Goal: Task Accomplishment & Management: Manage account settings

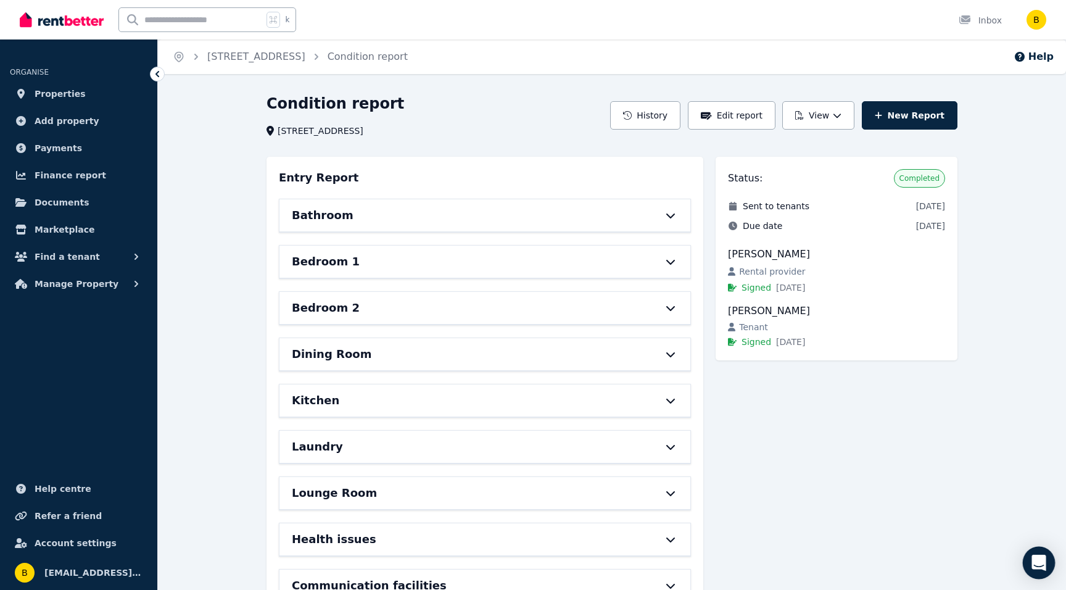
click at [1035, 556] on icon "Open Intercom Messenger" at bounding box center [1039, 563] width 14 height 16
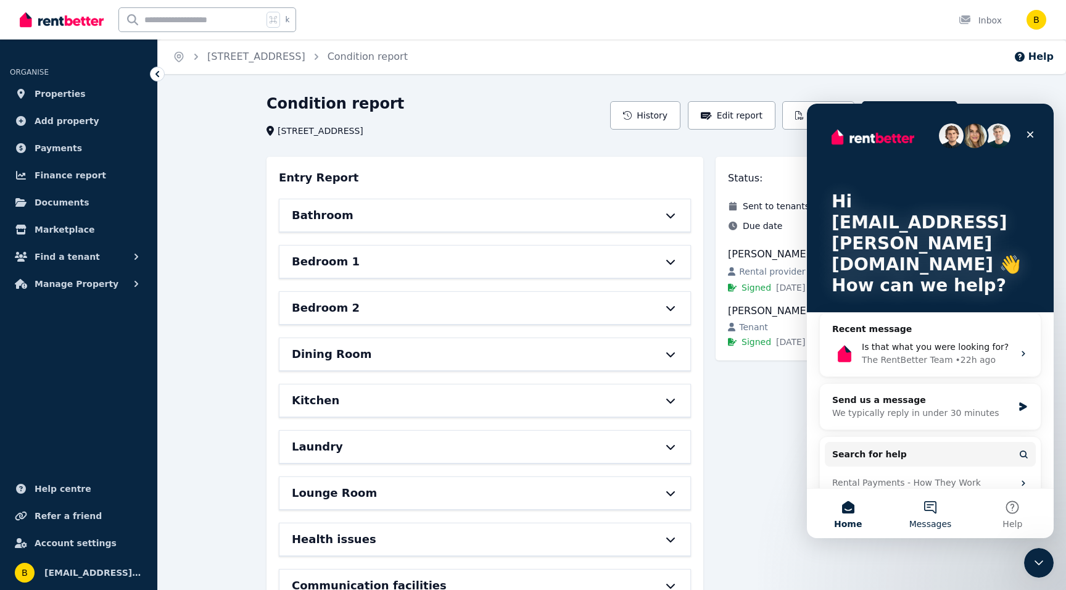
click at [924, 505] on button "Messages" at bounding box center [930, 513] width 82 height 49
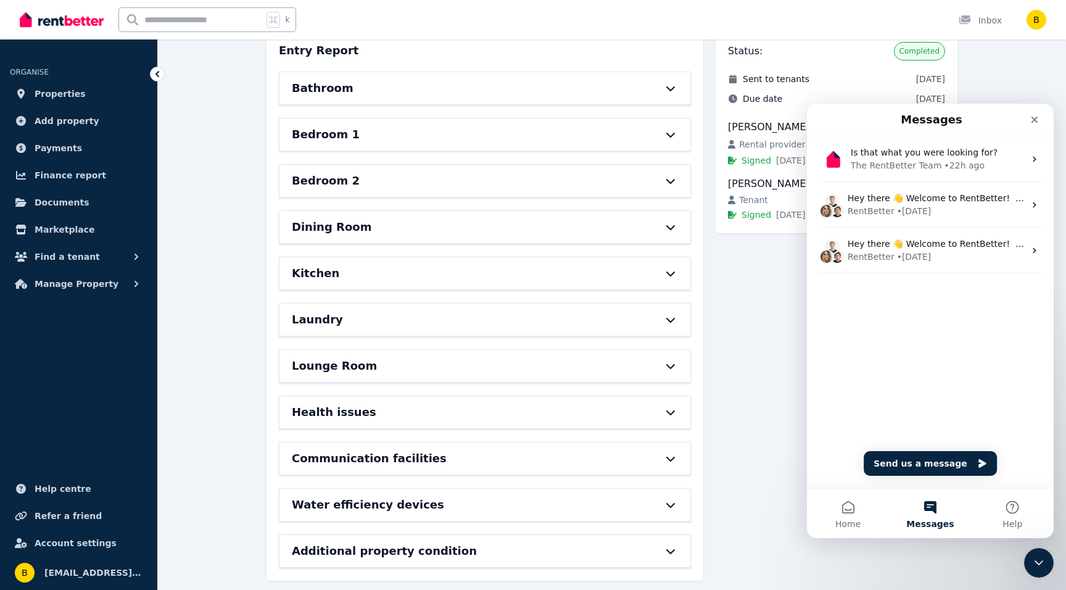
scroll to position [131, 0]
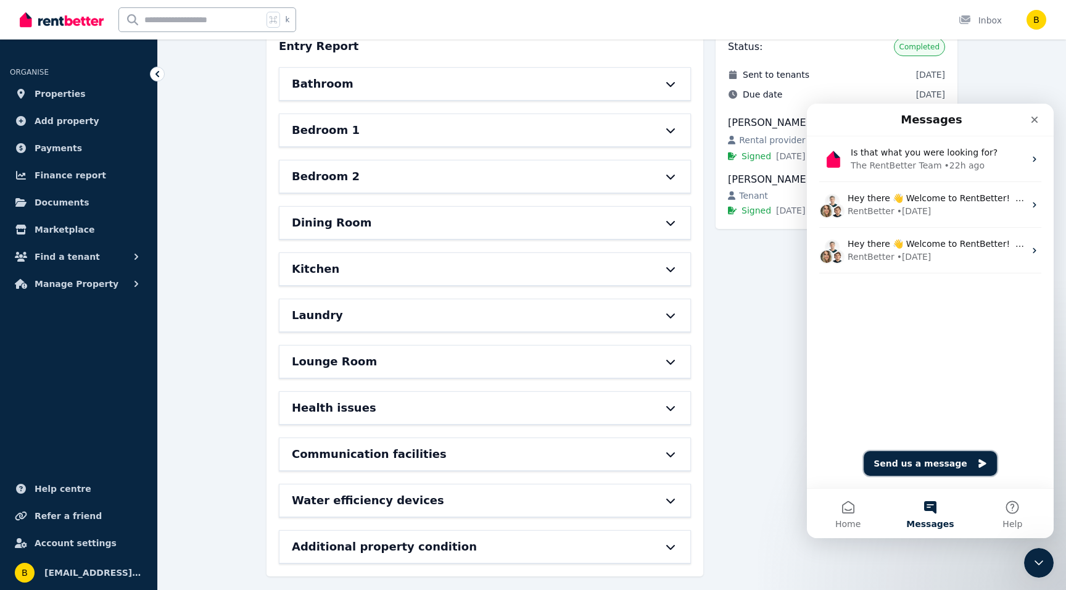
click at [891, 461] on button "Send us a message" at bounding box center [930, 463] width 133 height 25
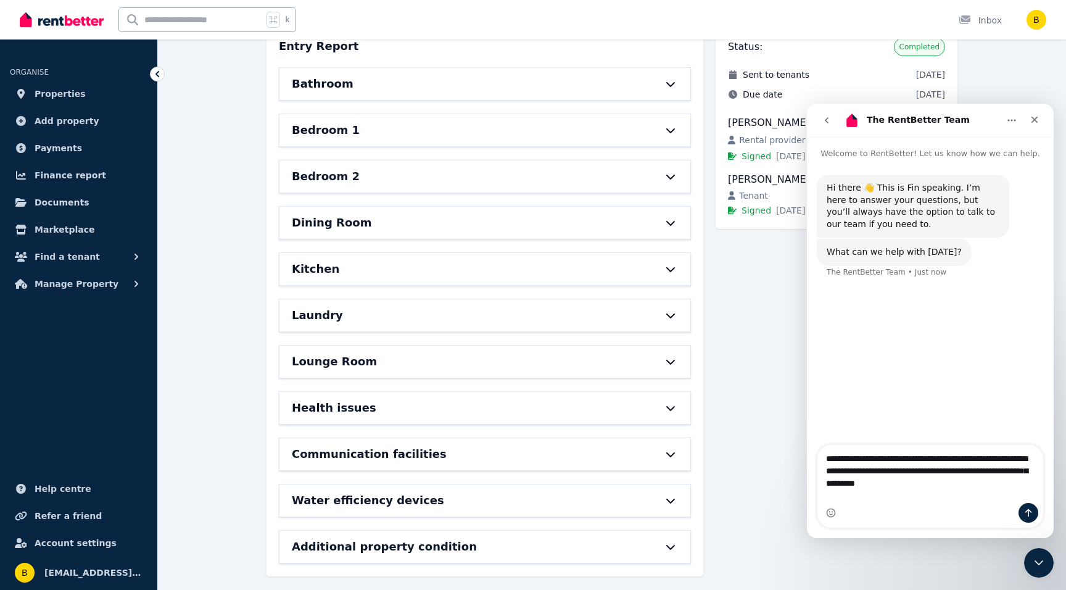
type textarea "**********"
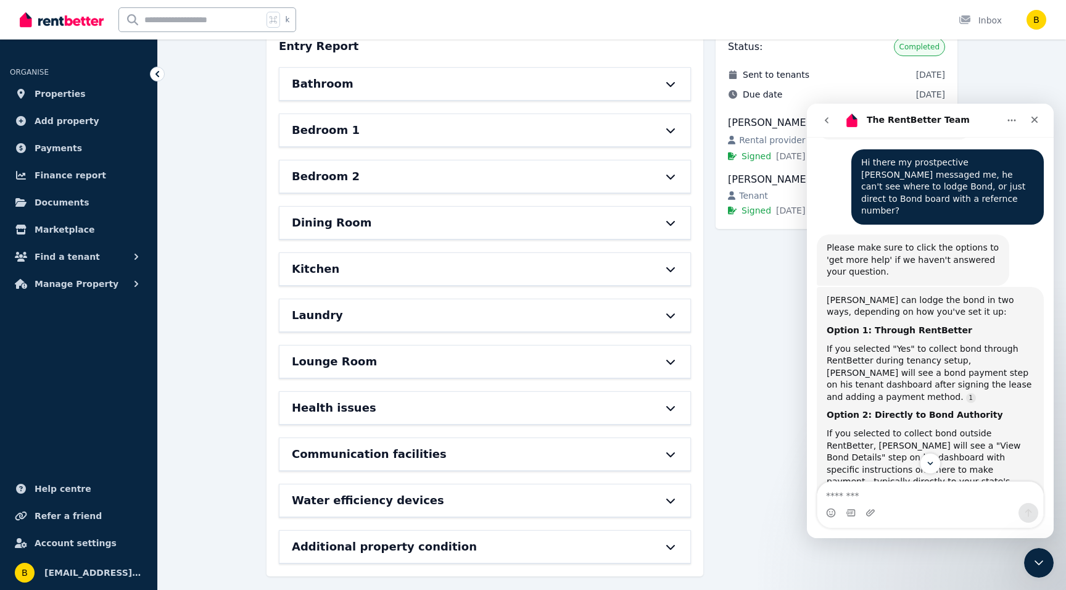
scroll to position [269, 0]
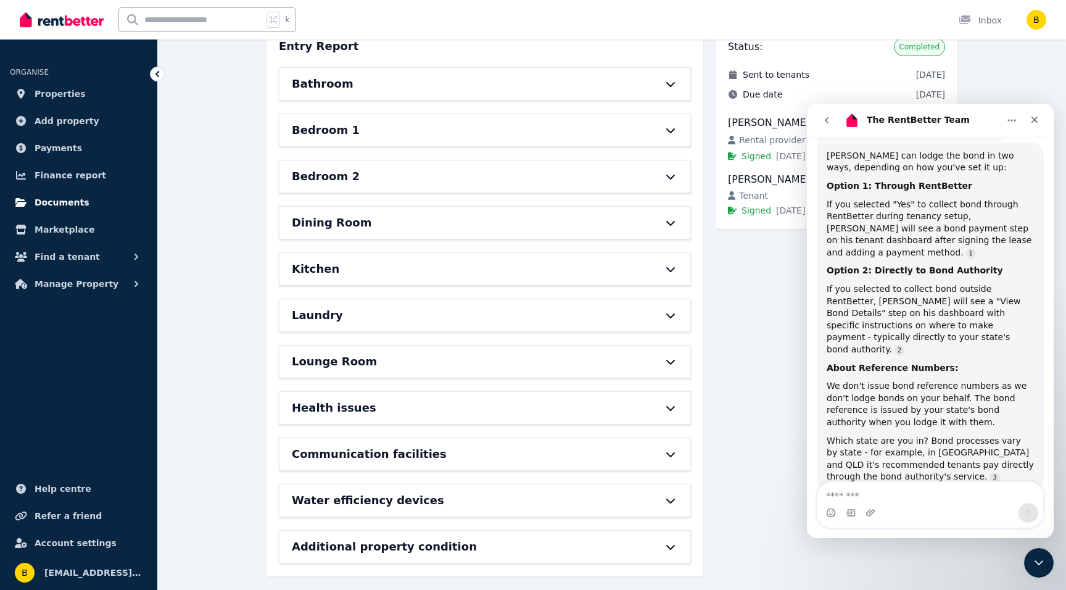
click at [48, 204] on span "Documents" at bounding box center [62, 202] width 55 height 15
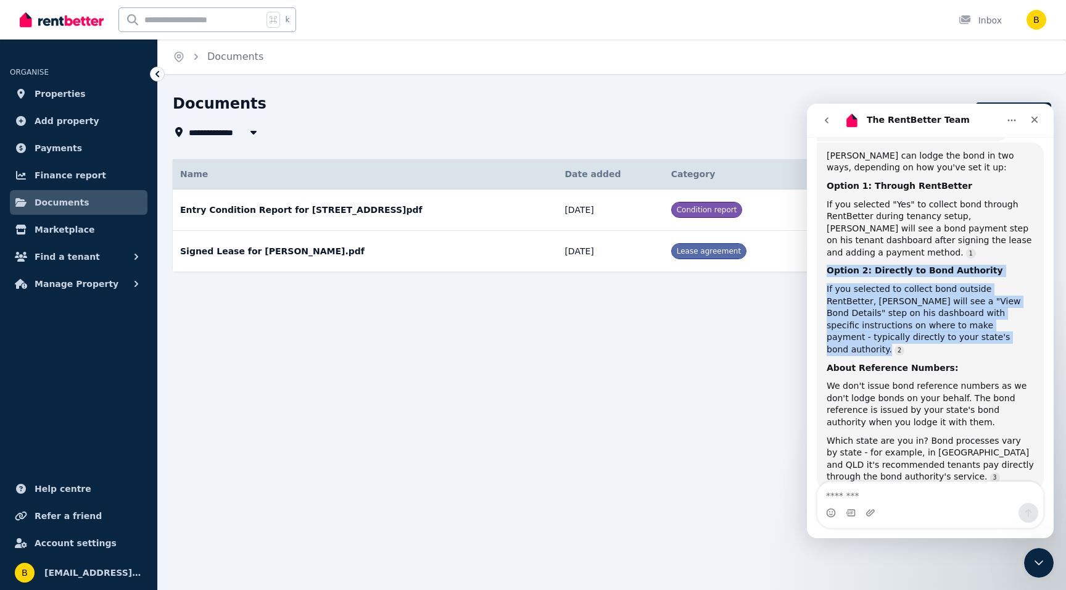
drag, startPoint x: 828, startPoint y: 247, endPoint x: 996, endPoint y: 310, distance: 179.2
click at [996, 310] on div "[PERSON_NAME] can lodge the bond in two ways, depending on how you've set it up…" at bounding box center [930, 316] width 207 height 333
copy div "Option 2: Directly to Bond Authority If you selected to collect bond outside Re…"
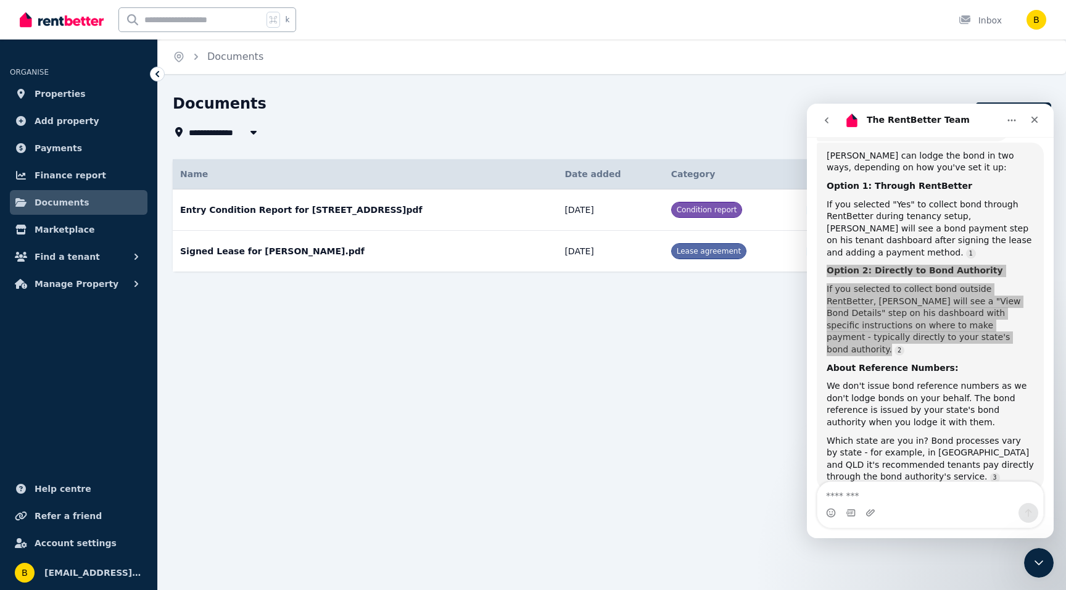
click at [709, 408] on div "**********" at bounding box center [533, 295] width 1066 height 590
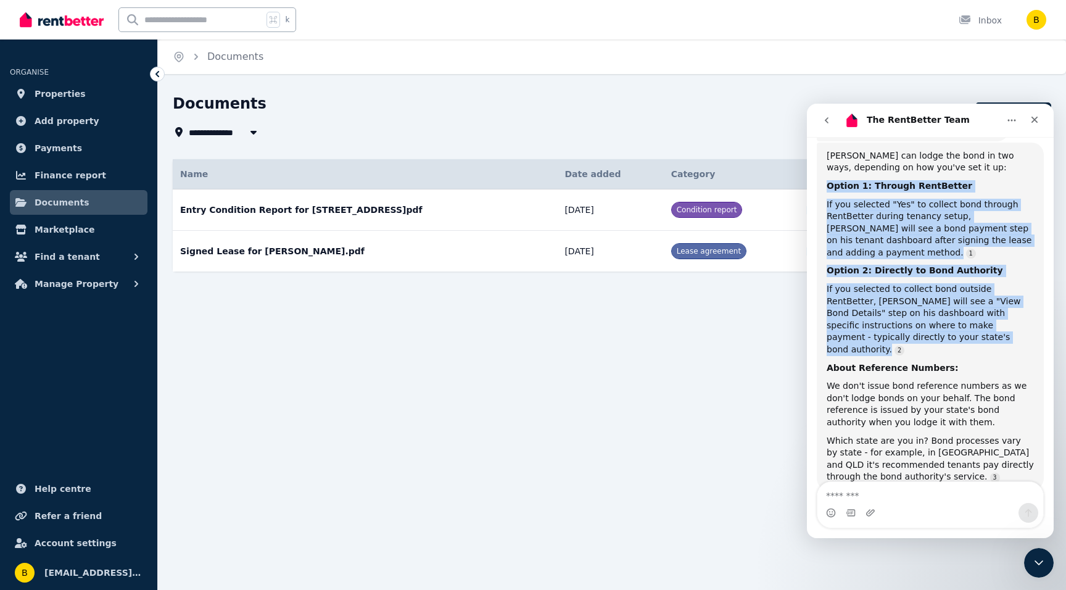
drag, startPoint x: 828, startPoint y: 170, endPoint x: 977, endPoint y: 311, distance: 205.1
click at [977, 311] on div "[PERSON_NAME] can lodge the bond in two ways, depending on how you've set it up…" at bounding box center [930, 316] width 207 height 333
copy div "Option 1: Through RentBetter If you selected "Yes" to collect bond through Rent…"
click at [1031, 118] on icon "Close" at bounding box center [1035, 120] width 10 height 10
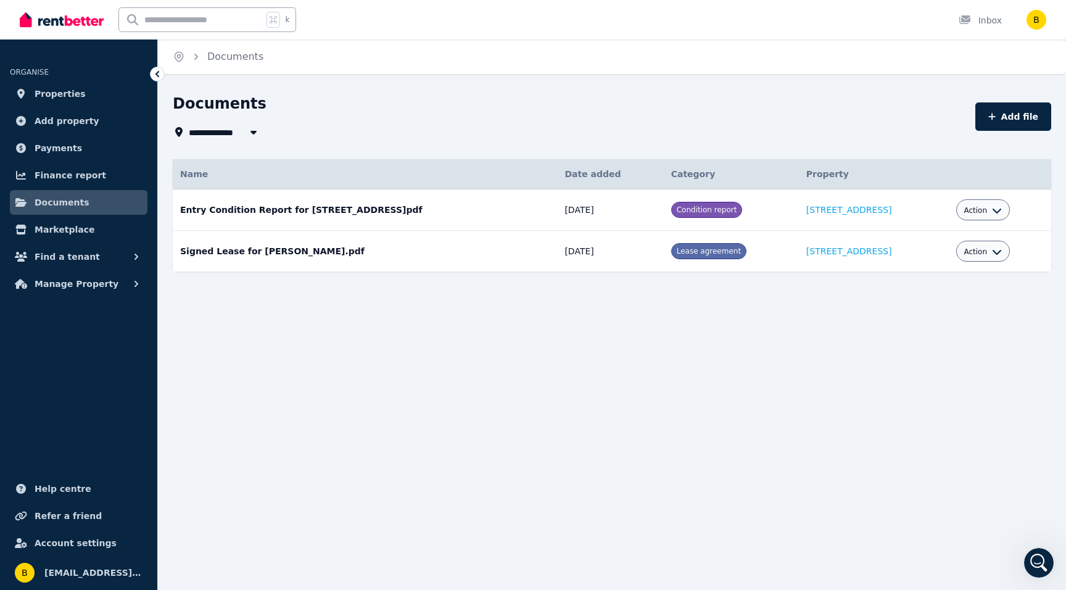
scroll to position [268, 0]
click at [43, 90] on span "Properties" at bounding box center [60, 93] width 51 height 15
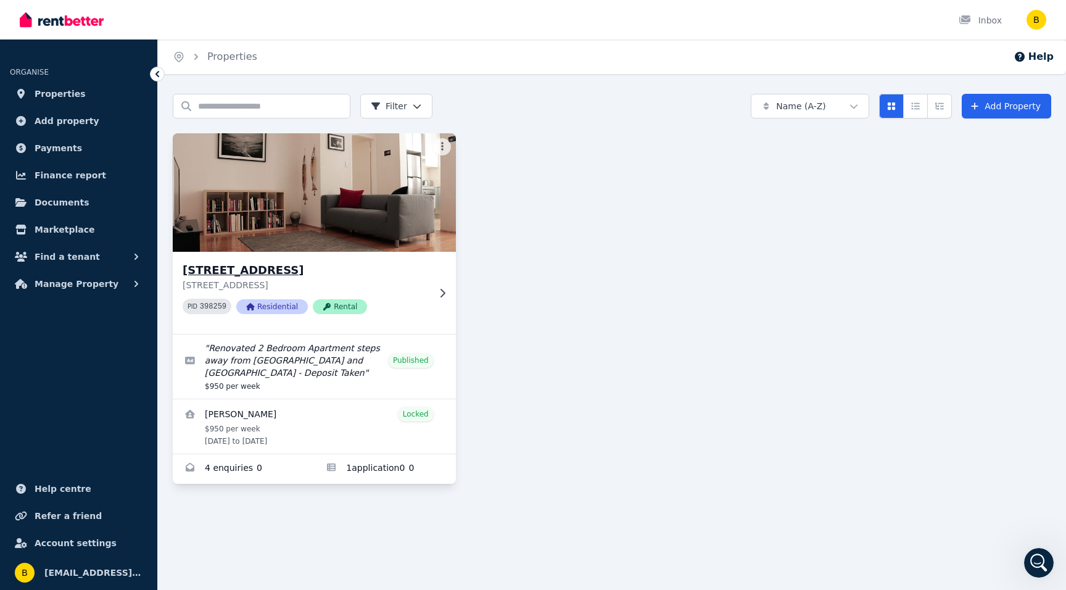
click at [275, 205] on img at bounding box center [314, 192] width 297 height 125
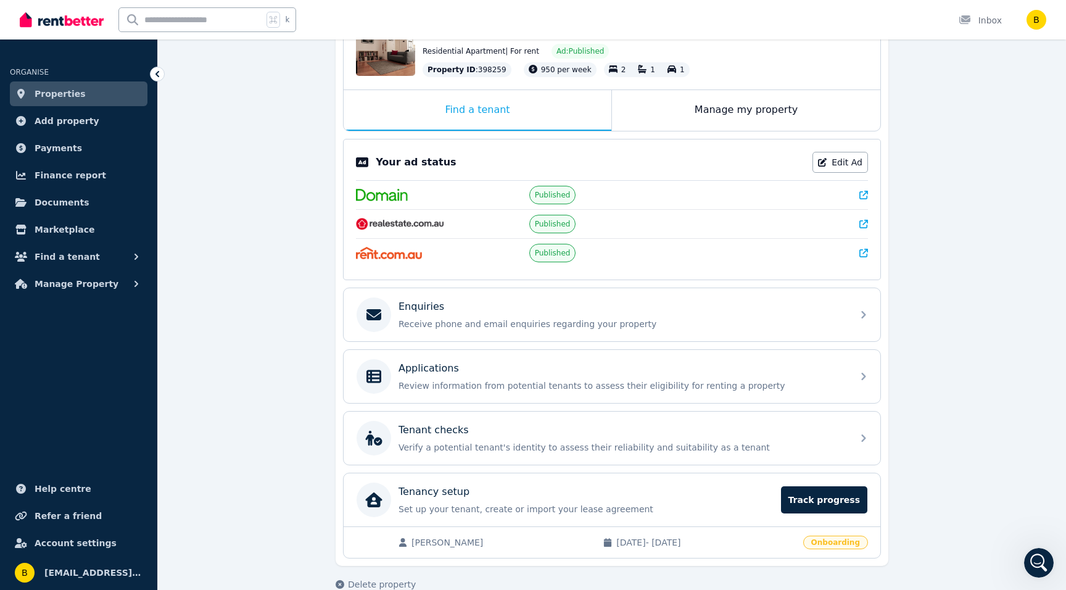
scroll to position [155, 0]
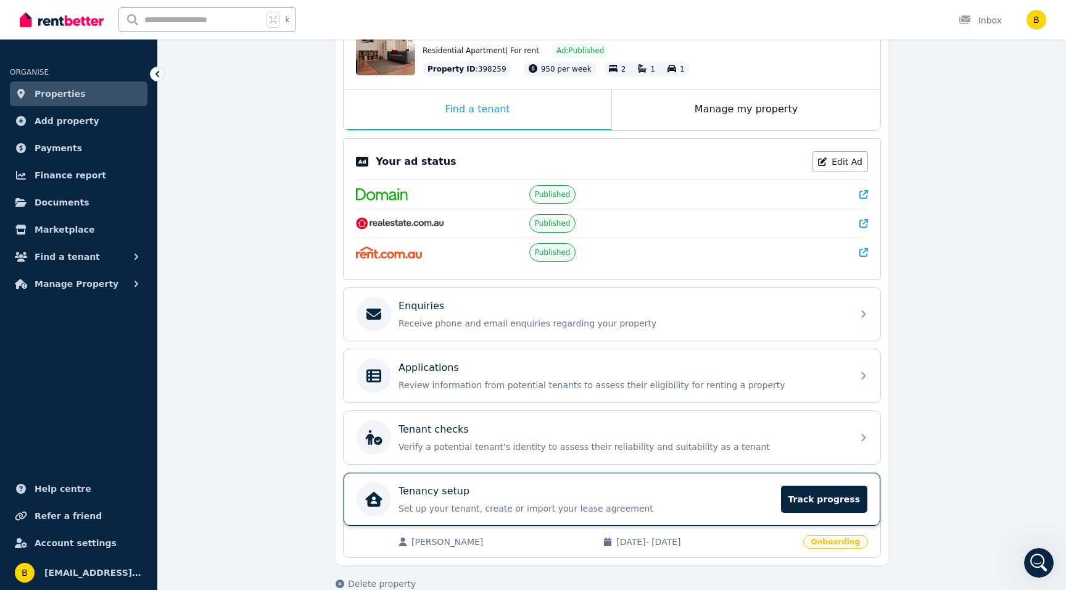
click at [423, 502] on div "Tenancy setup Set up your tenant, create or import your lease agreement Track p…" at bounding box center [586, 499] width 375 height 31
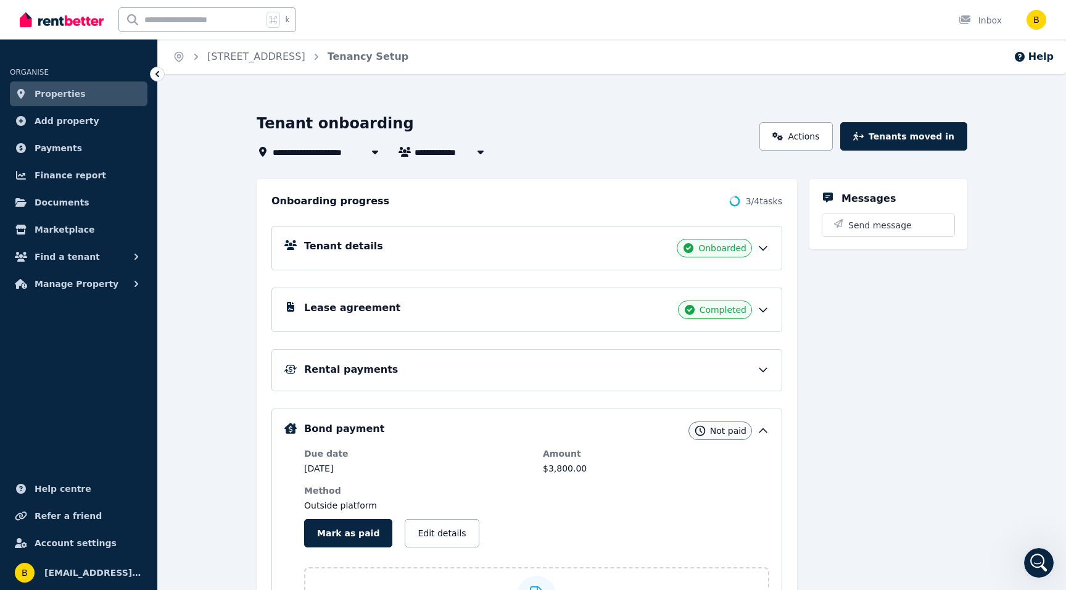
click at [453, 148] on span "[PERSON_NAME]" at bounding box center [462, 151] width 94 height 15
type input "**********"
click at [585, 112] on div "**********" at bounding box center [612, 400] width 908 height 612
click at [43, 91] on span "Properties" at bounding box center [60, 93] width 51 height 15
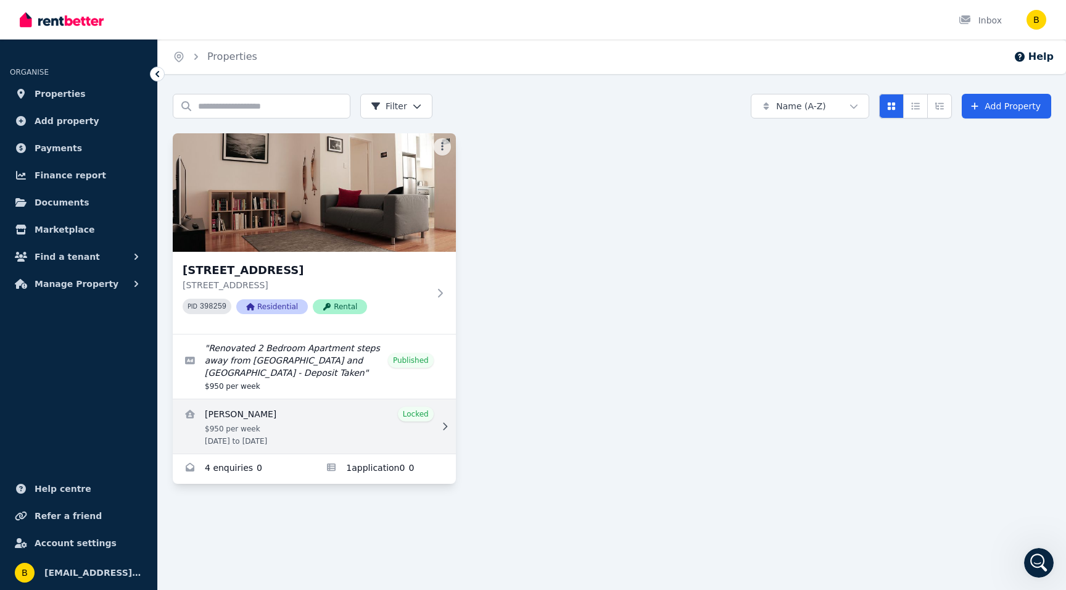
click at [224, 428] on link "View details for Charles Boyle" at bounding box center [314, 426] width 283 height 54
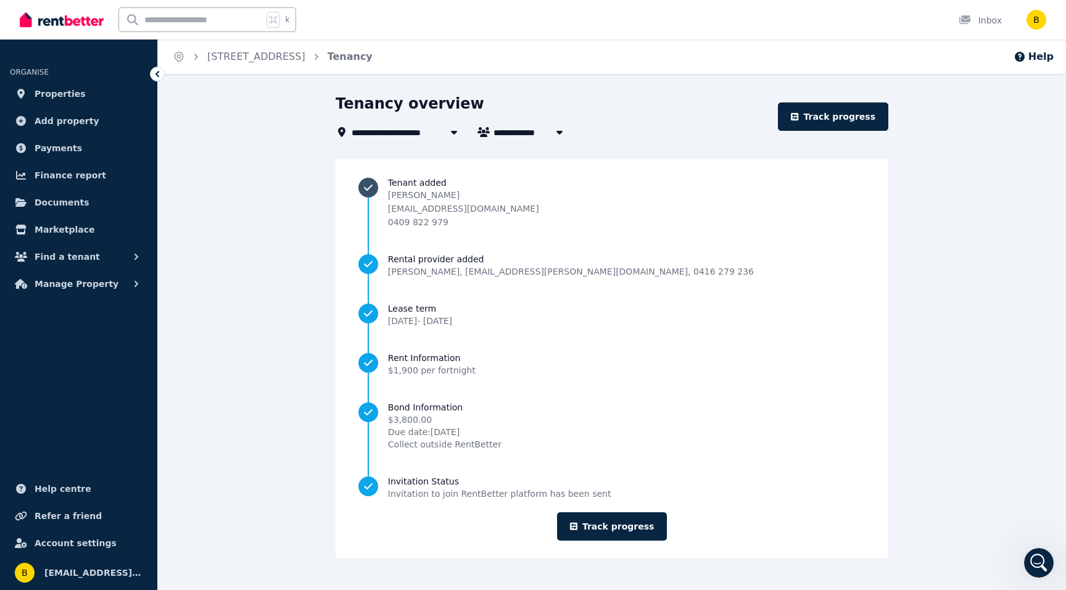
click at [485, 206] on p "[EMAIL_ADDRESS][DOMAIN_NAME]" at bounding box center [463, 208] width 151 height 12
click at [587, 204] on div "[PERSON_NAME] [PERSON_NAME][EMAIL_ADDRESS][DOMAIN_NAME] 0409 822 979" at bounding box center [627, 208] width 478 height 39
drag, startPoint x: 655, startPoint y: 208, endPoint x: 927, endPoint y: 4, distance: 339.8
click at [43, 88] on span "Properties" at bounding box center [60, 93] width 51 height 15
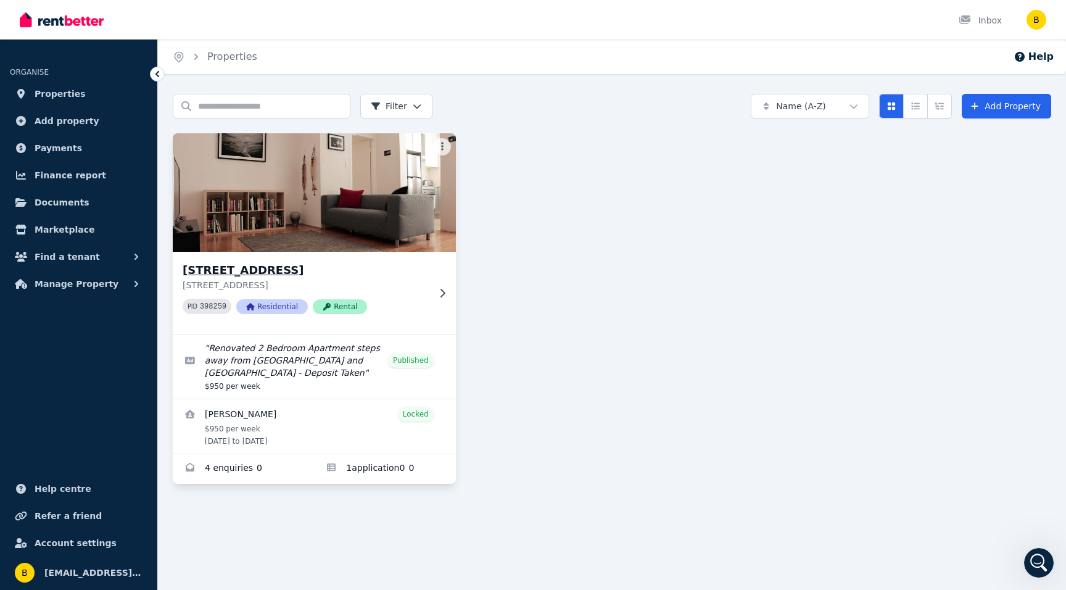
click at [350, 179] on img at bounding box center [314, 192] width 297 height 125
